Goal: Information Seeking & Learning: Check status

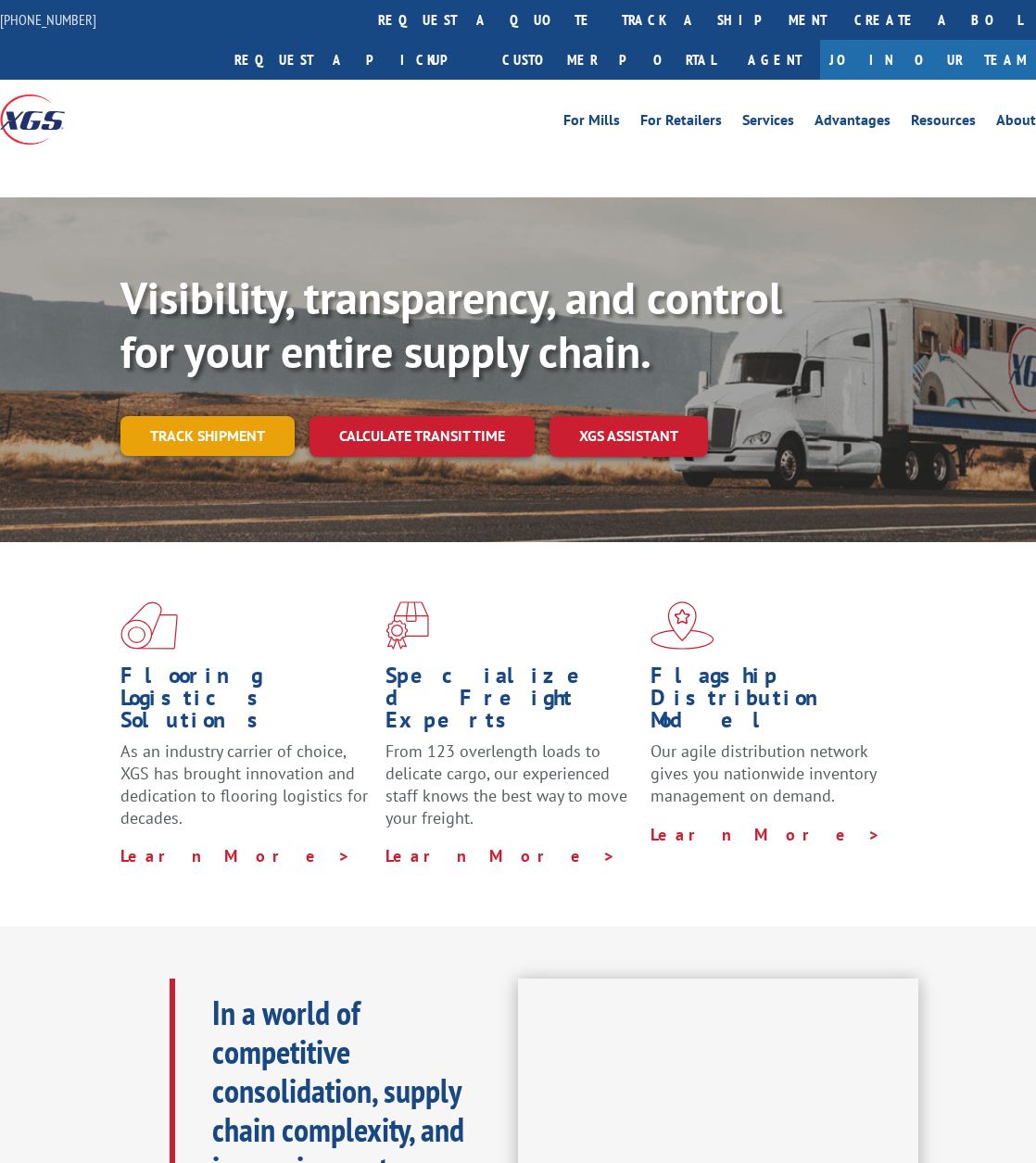
click at [211, 416] on link "Track shipment" at bounding box center [207, 435] width 175 height 39
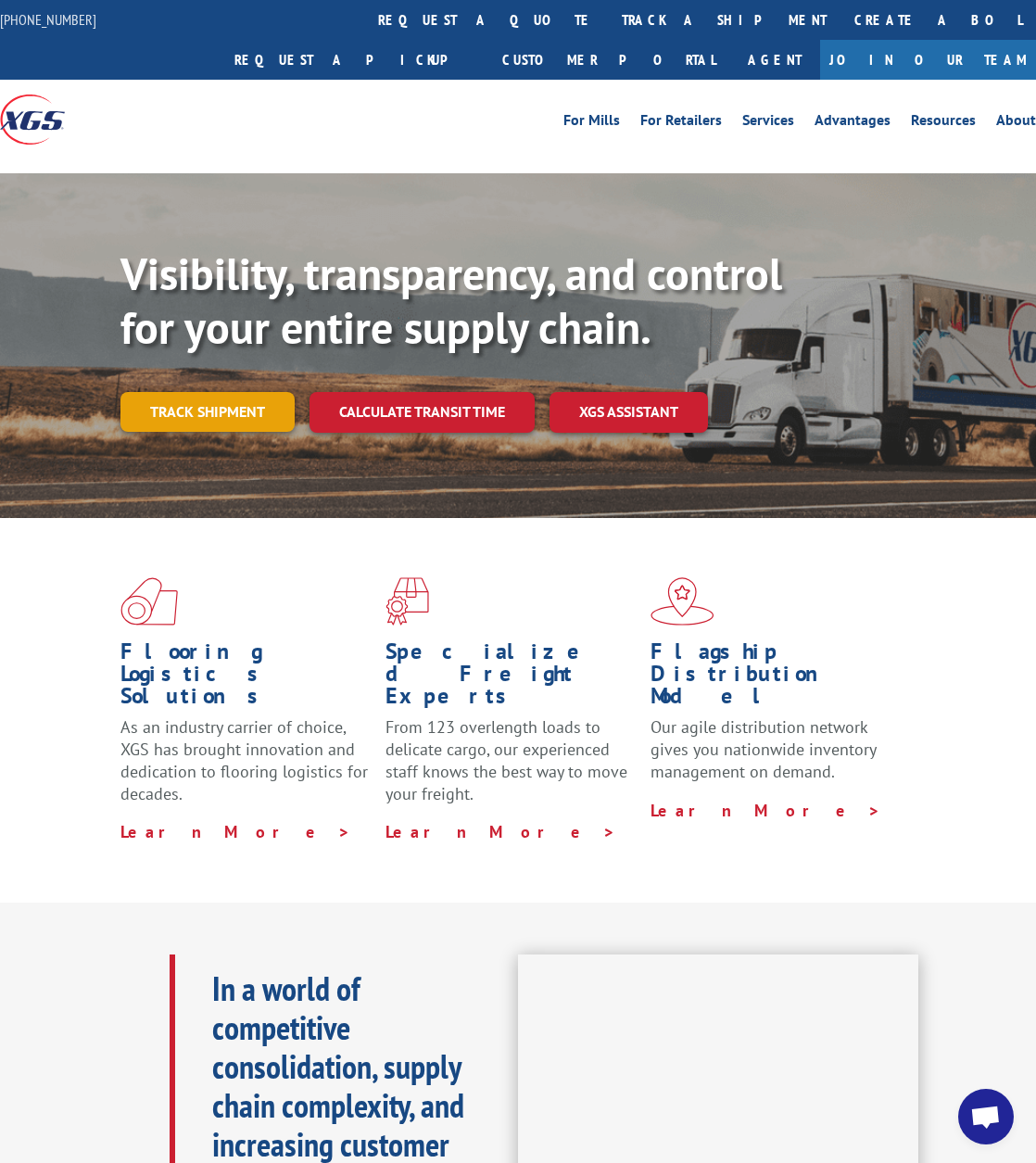
click at [208, 392] on link "Track shipment" at bounding box center [207, 411] width 175 height 39
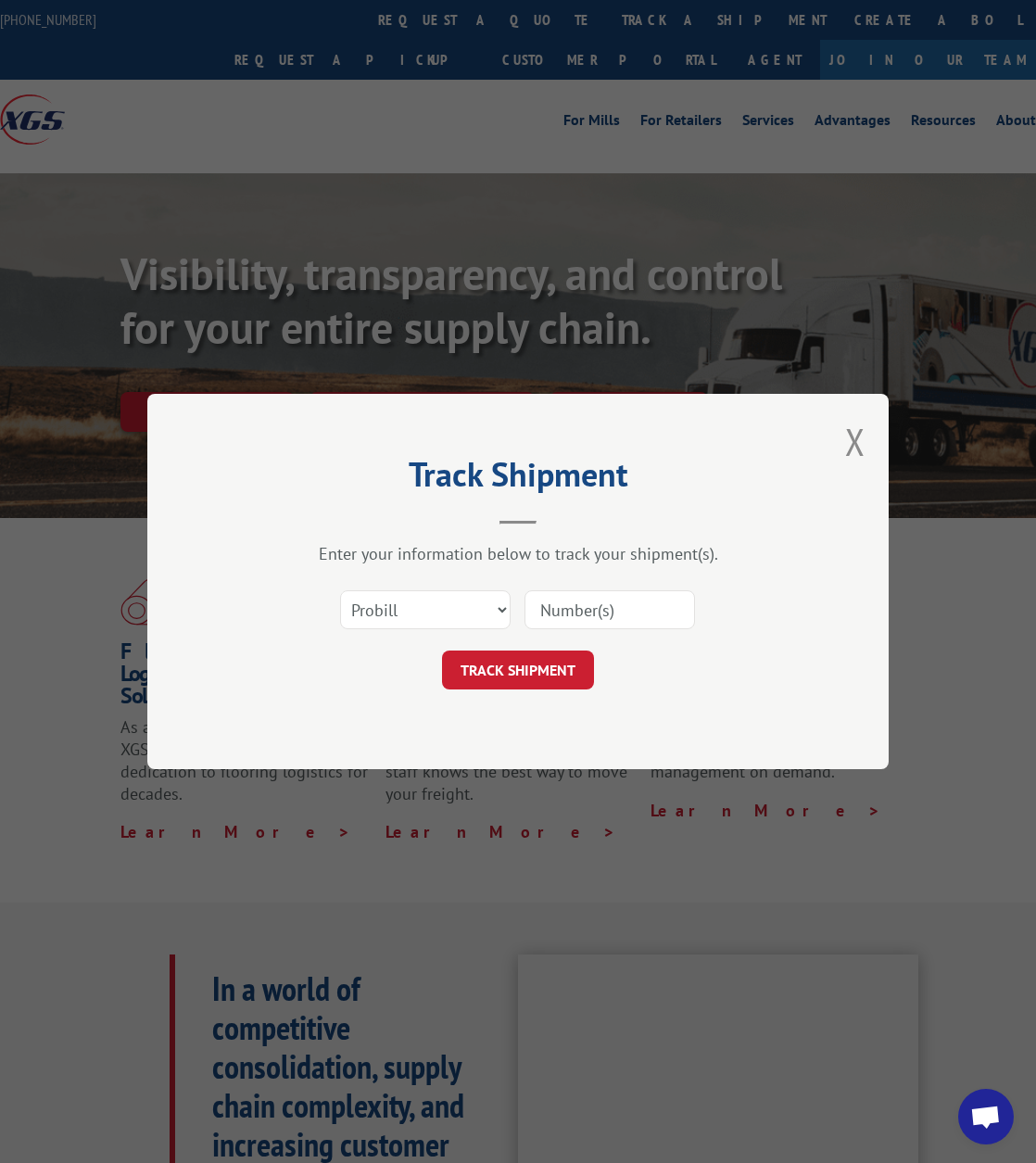
click at [603, 605] on input at bounding box center [610, 610] width 171 height 39
paste input "17501934"
type input "17501934"
click at [534, 672] on button "TRACK SHIPMENT" at bounding box center [517, 670] width 152 height 39
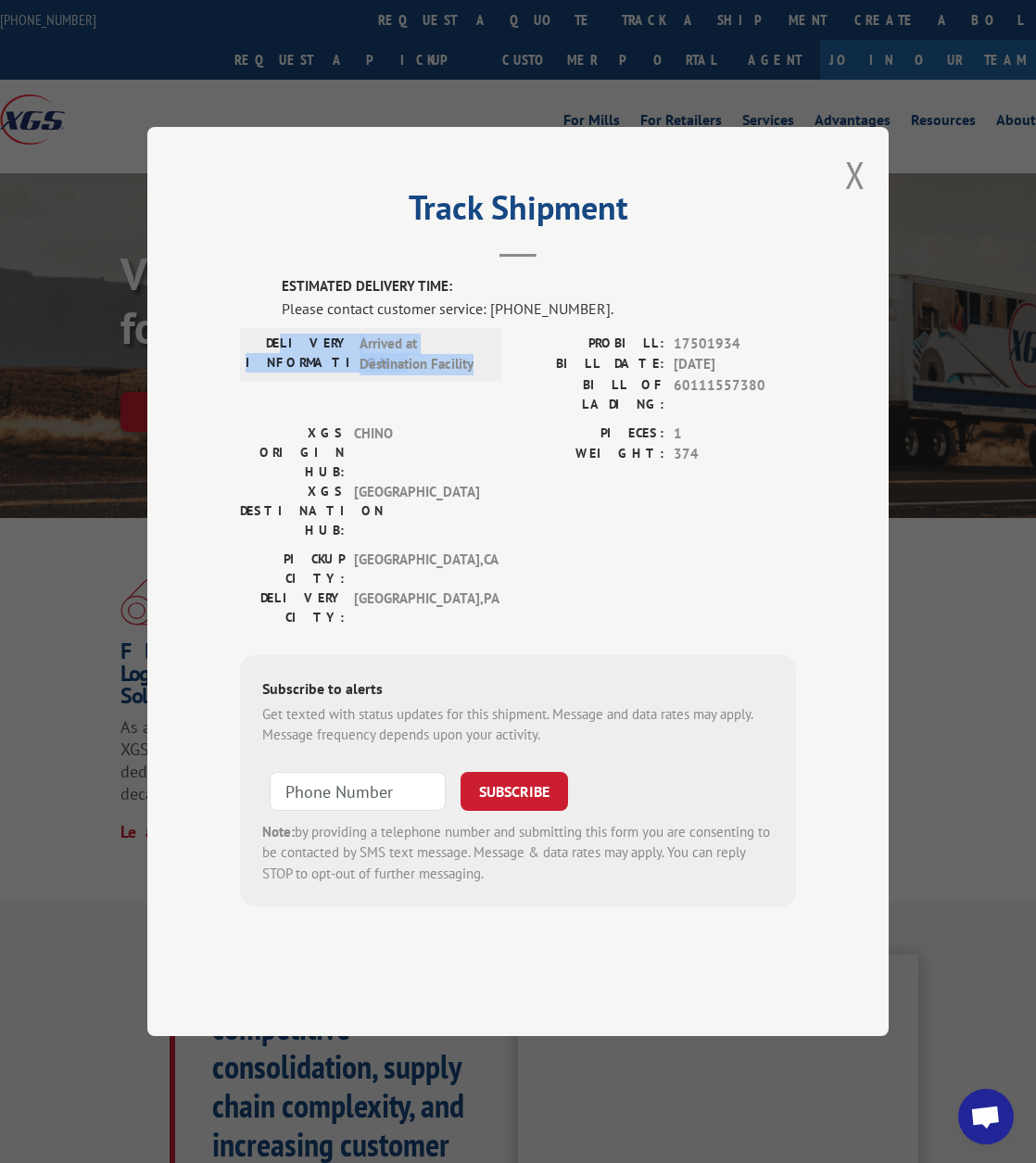
drag, startPoint x: 309, startPoint y: 395, endPoint x: 474, endPoint y: 416, distance: 166.3
click at [474, 375] on div "DELIVERY INFORMATION: Arrived at Destination Facility" at bounding box center [370, 355] width 250 height 42
click at [450, 488] on span "[GEOGRAPHIC_DATA]" at bounding box center [416, 510] width 125 height 58
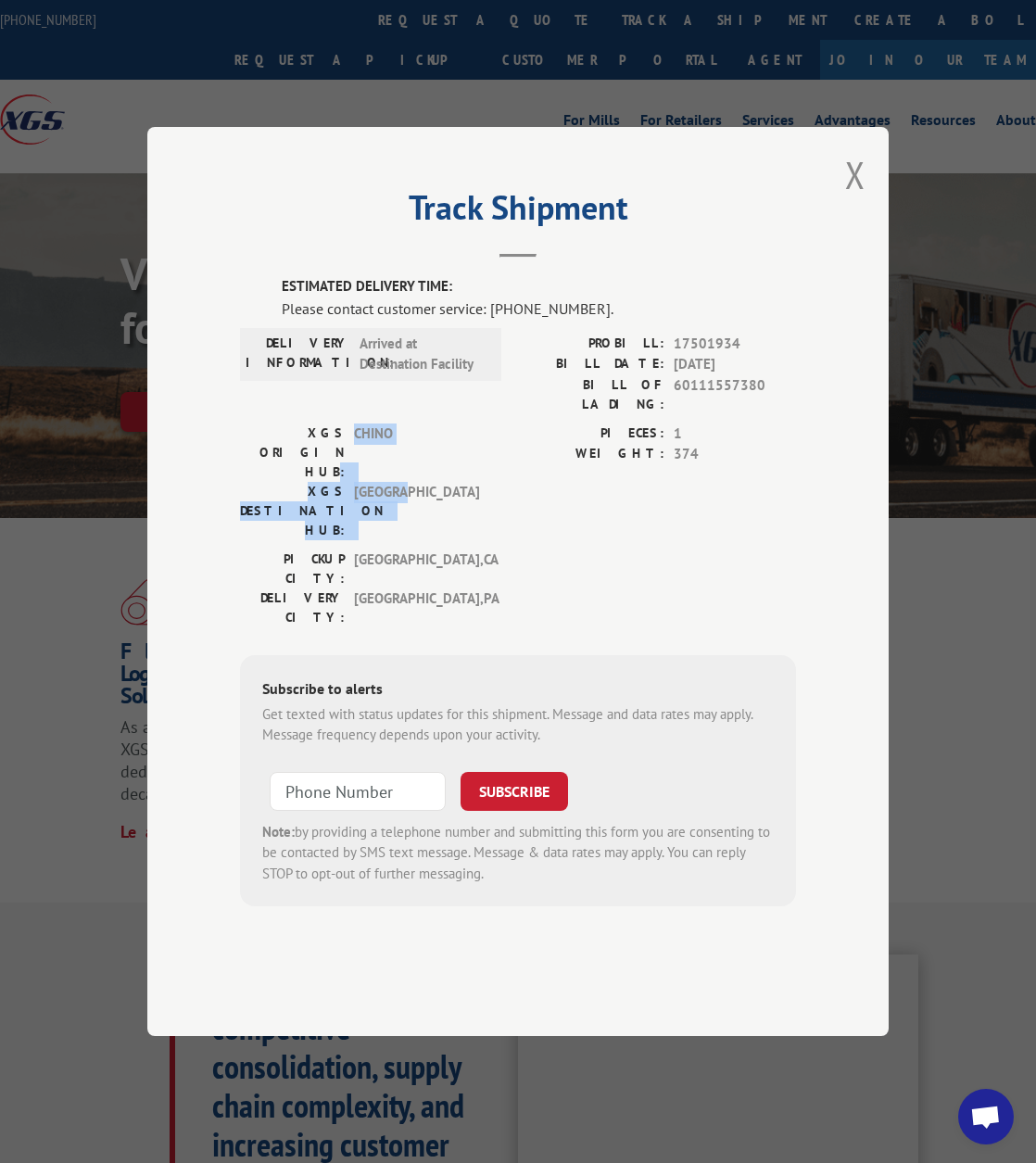
drag, startPoint x: 342, startPoint y: 466, endPoint x: 422, endPoint y: 501, distance: 87.3
click at [410, 501] on div "XGS ORIGIN HUB: CHINO XGS DESTINATION HUB: [GEOGRAPHIC_DATA]" at bounding box center [365, 482] width 250 height 116
click at [572, 520] on div "PIECES: 1 WEIGHT: 374" at bounding box center [656, 487] width 278 height 126
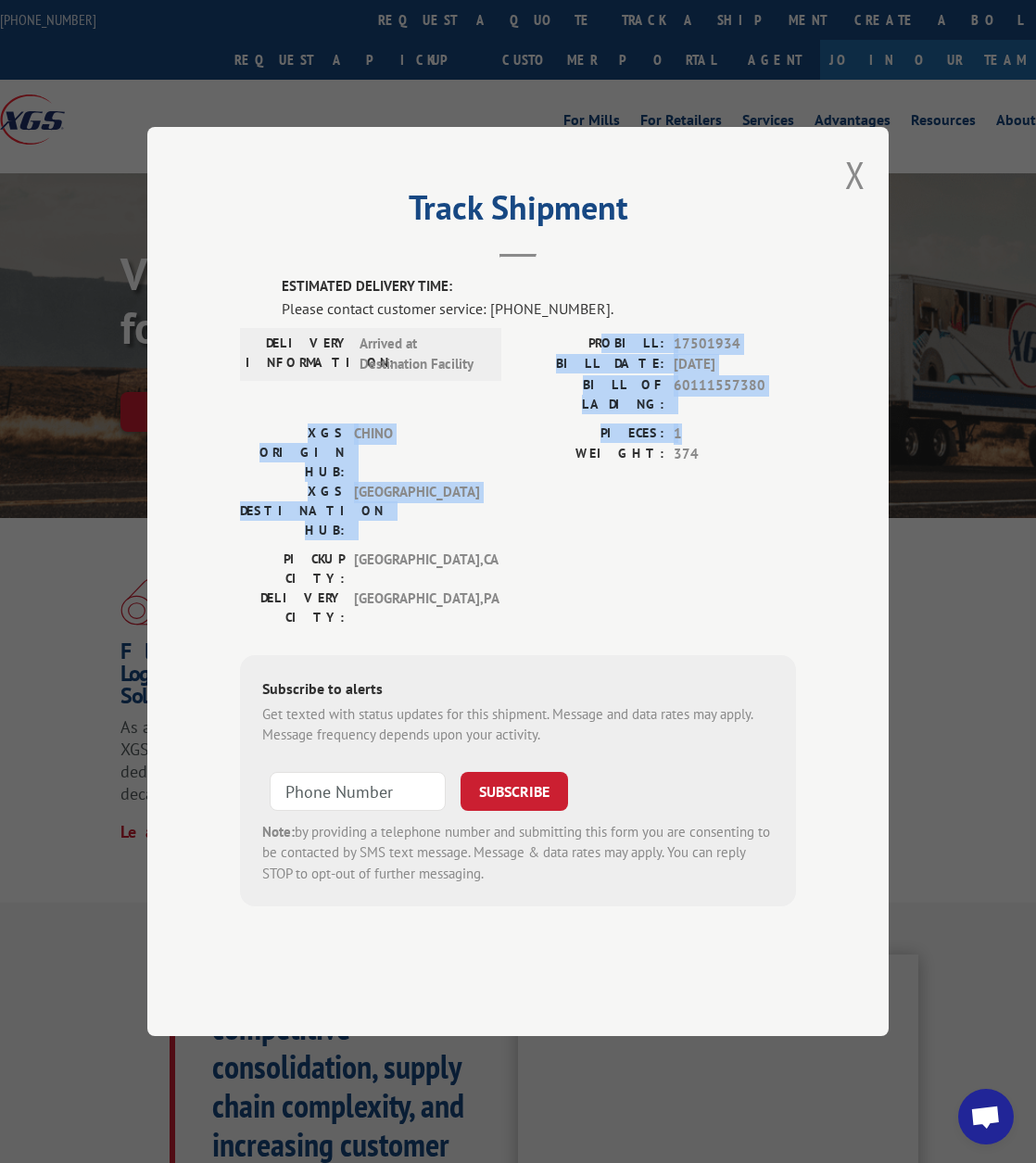
drag, startPoint x: 625, startPoint y: 397, endPoint x: 692, endPoint y: 470, distance: 99.1
click at [694, 465] on div "ESTIMATED DELIVERY TIME: Please contact customer service: [PHONE_NUMBER]. DELIV…" at bounding box center [518, 591] width 556 height 630
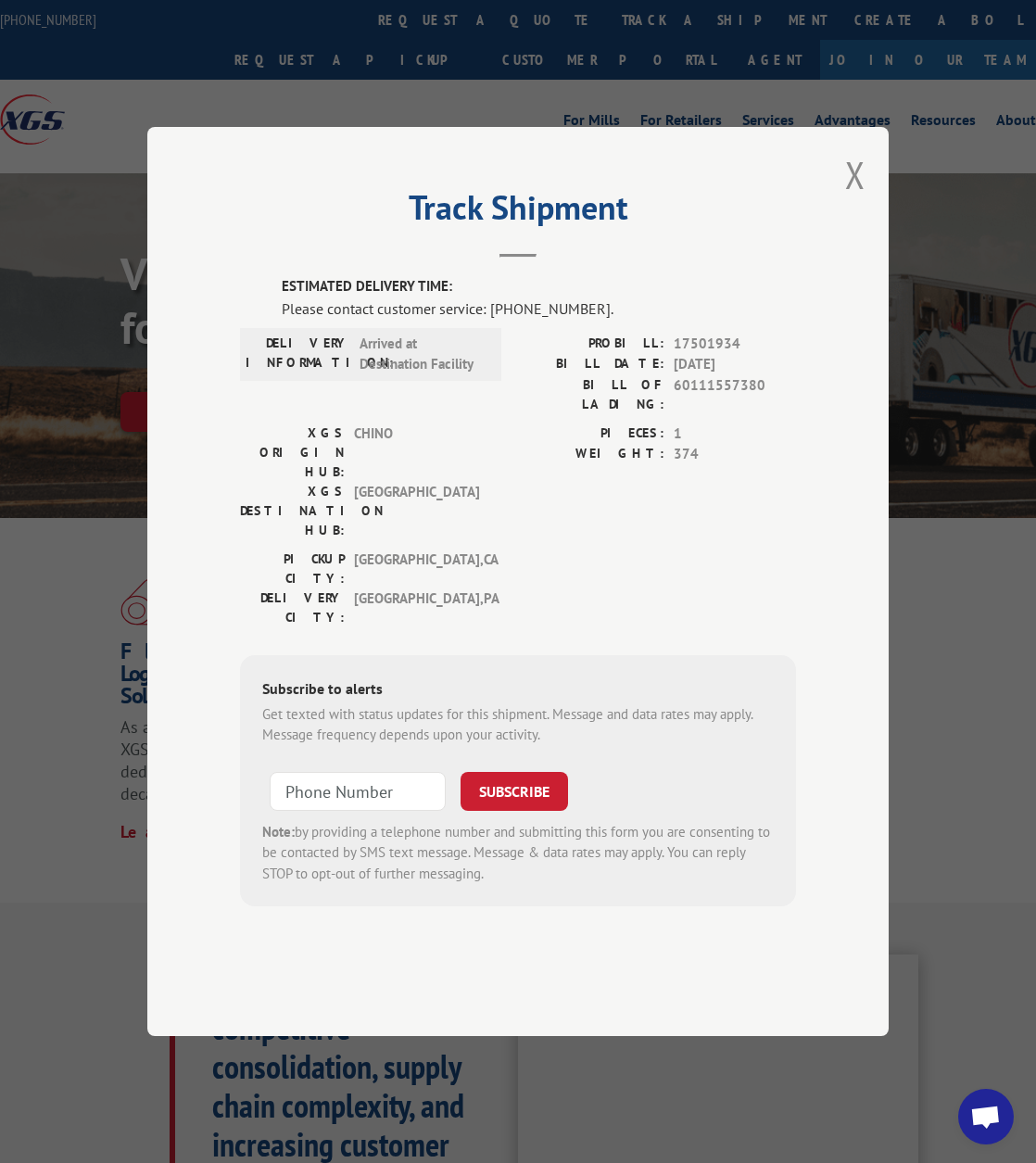
click at [579, 517] on div "PIECES: 1 WEIGHT: 374" at bounding box center [656, 487] width 278 height 126
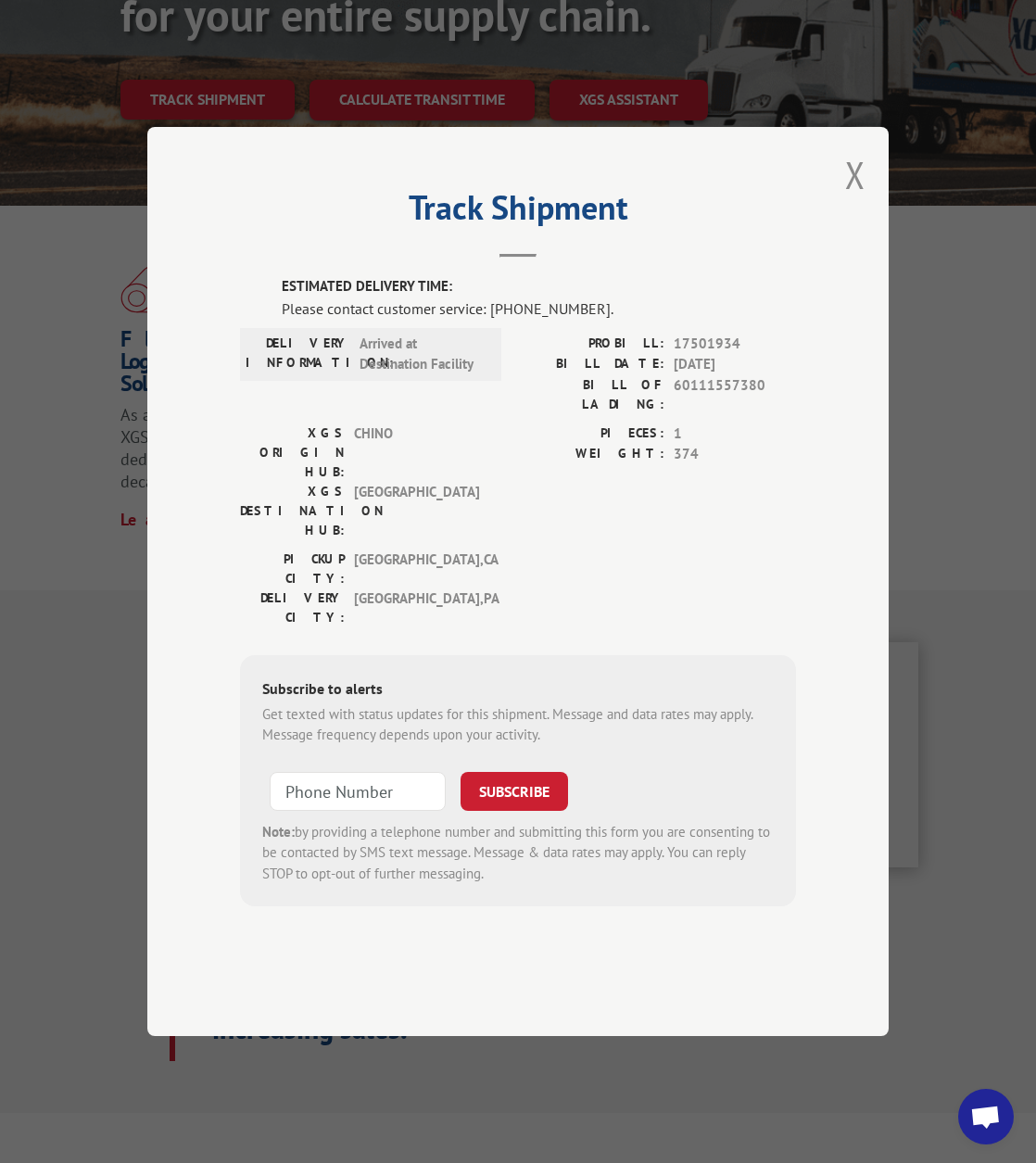
scroll to position [370, 0]
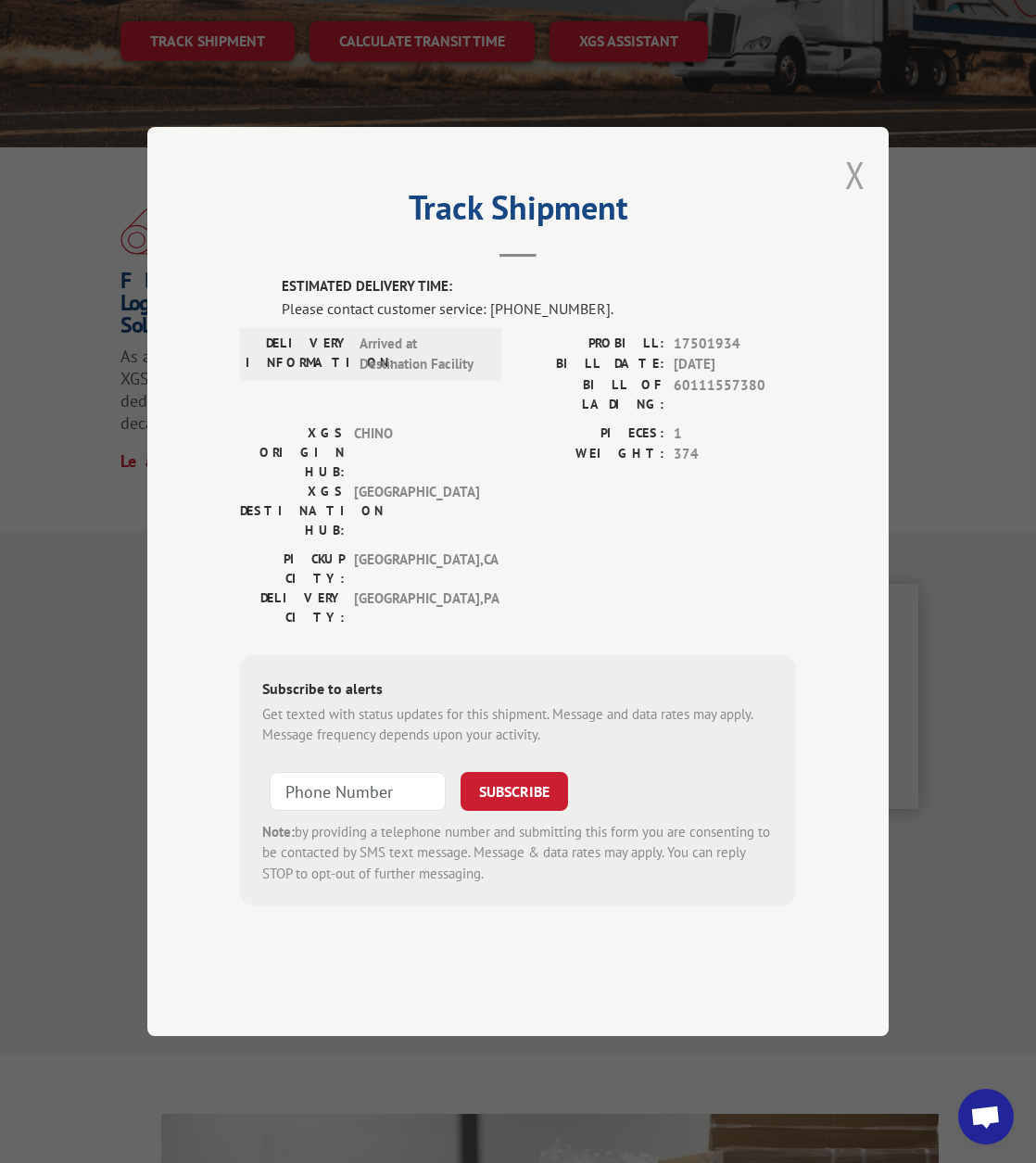
click at [851, 199] on button "Close modal" at bounding box center [855, 174] width 20 height 49
